Goal: Information Seeking & Learning: Check status

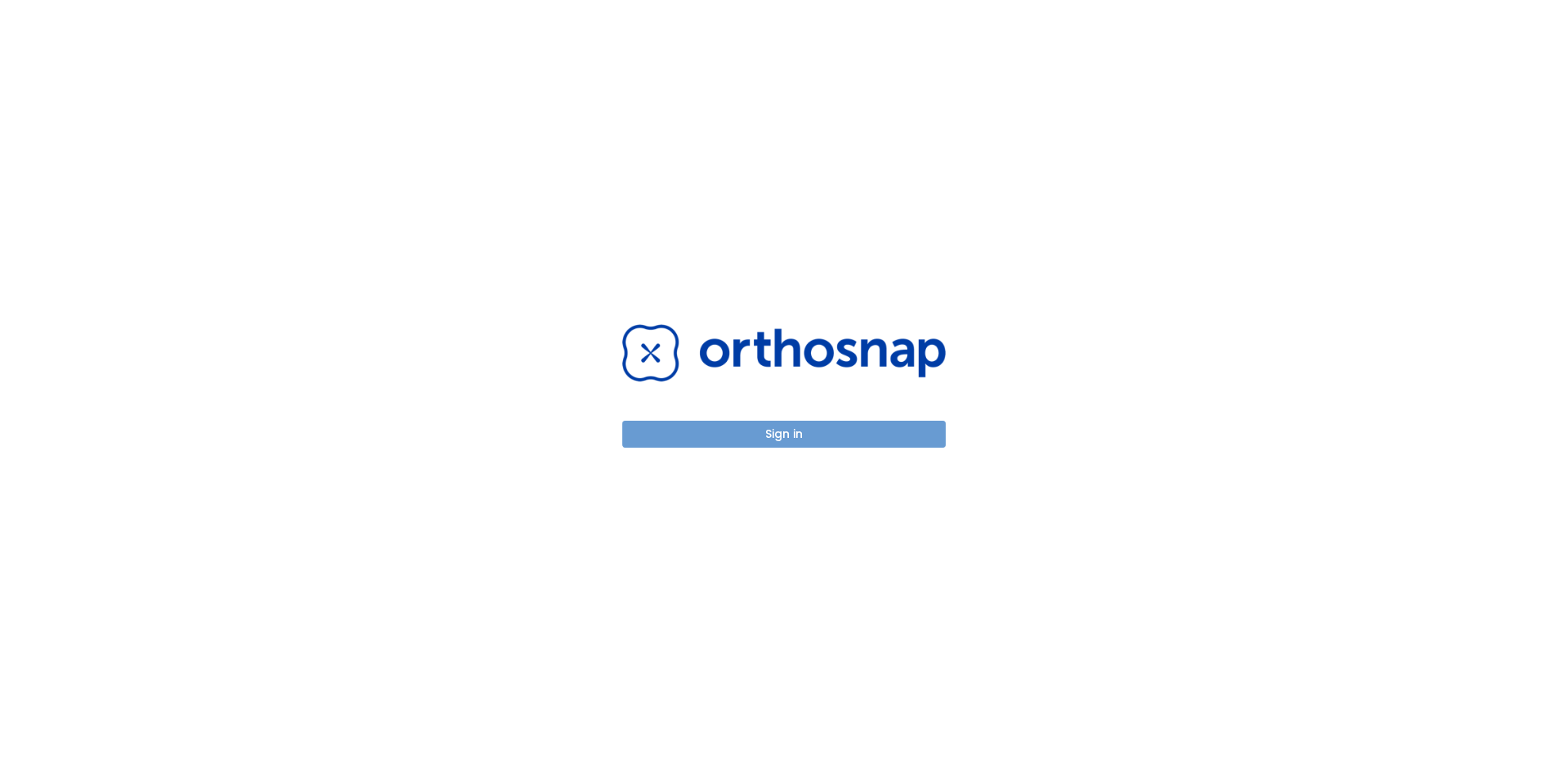
drag, startPoint x: 778, startPoint y: 431, endPoint x: 872, endPoint y: 480, distance: 106.0
click at [778, 432] on button "Sign in" at bounding box center [784, 433] width 323 height 27
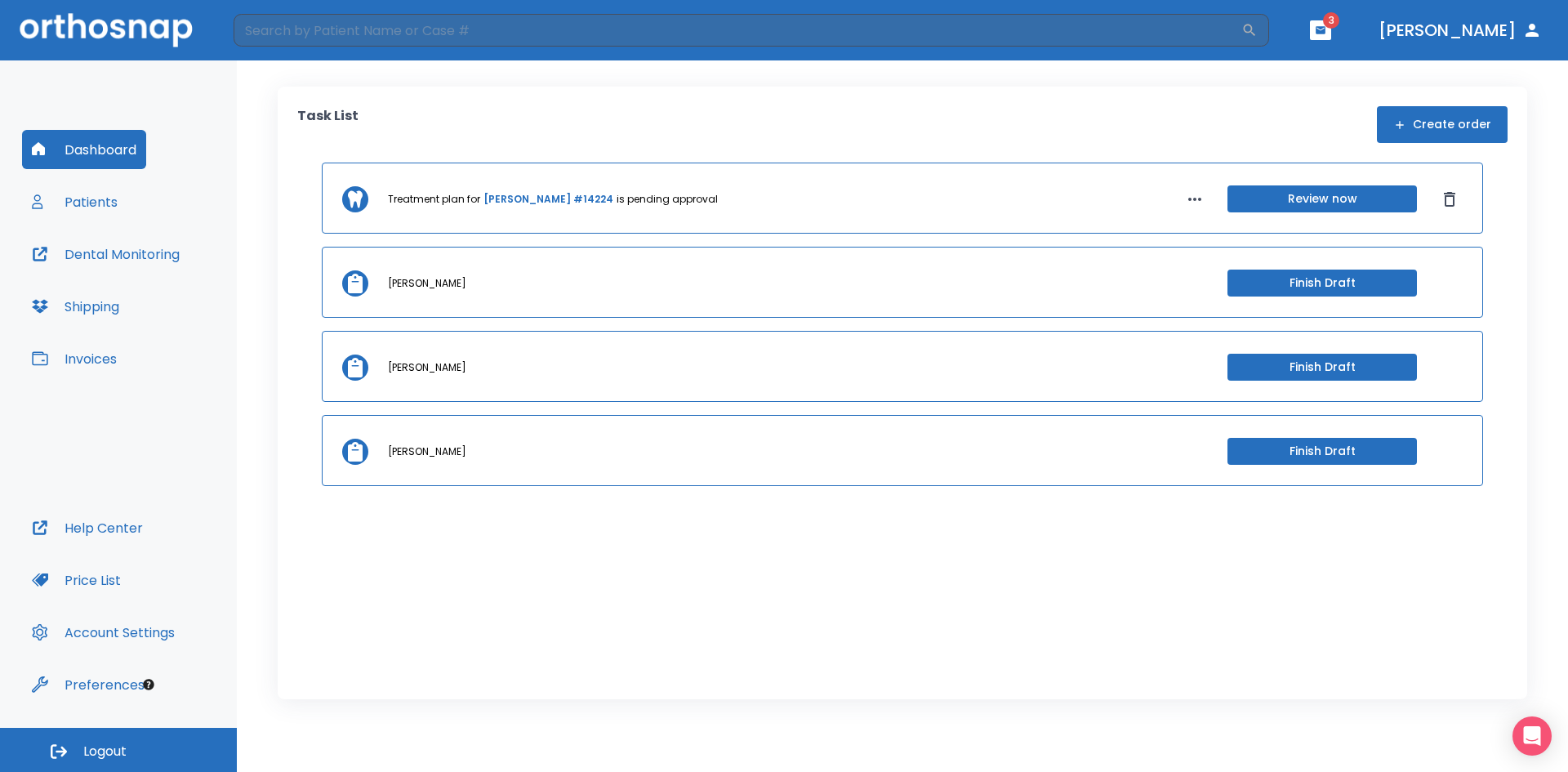
click at [72, 200] on button "Patients" at bounding box center [75, 201] width 105 height 39
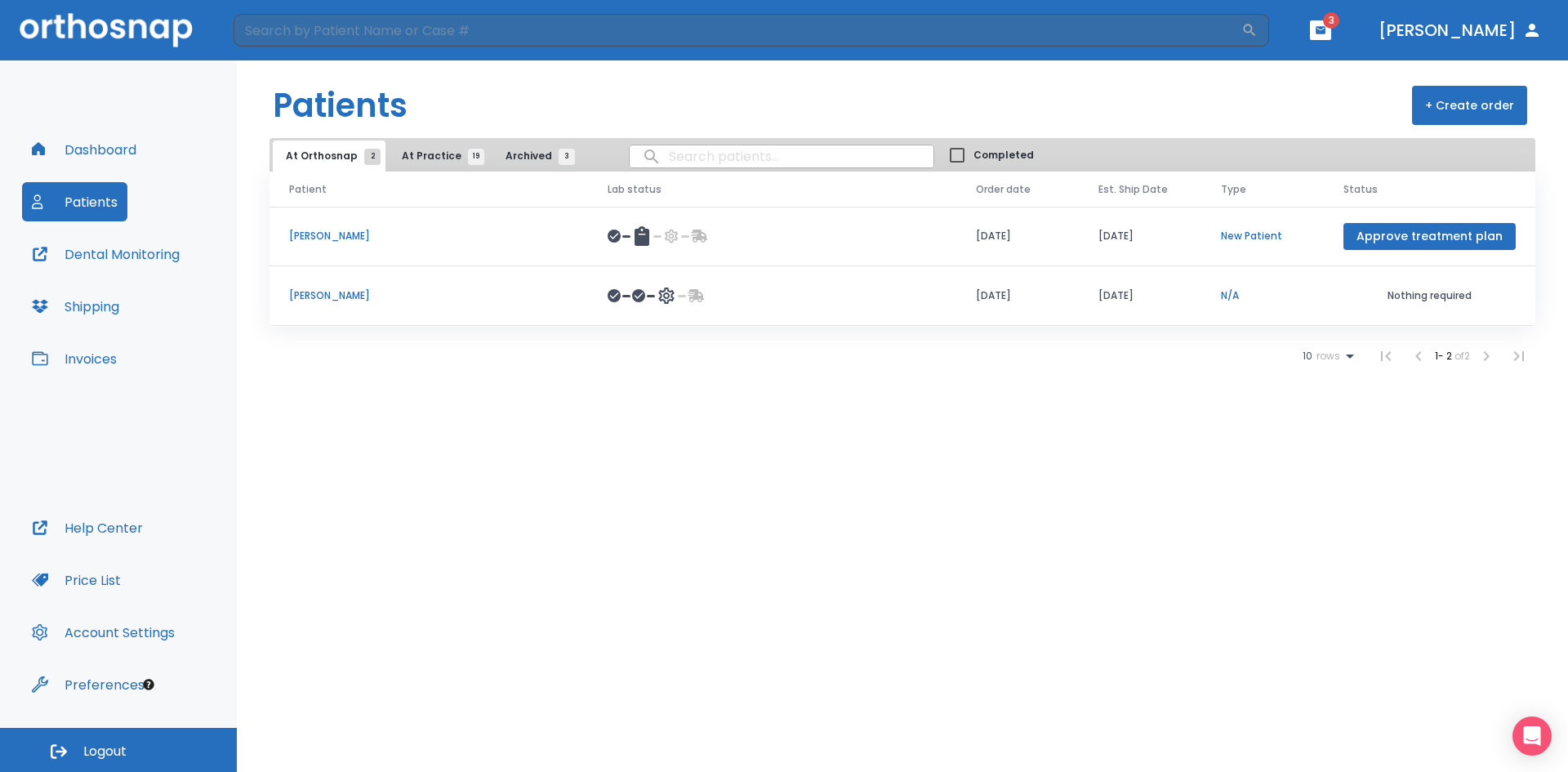
click at [343, 234] on p "[PERSON_NAME]" at bounding box center [428, 236] width 279 height 15
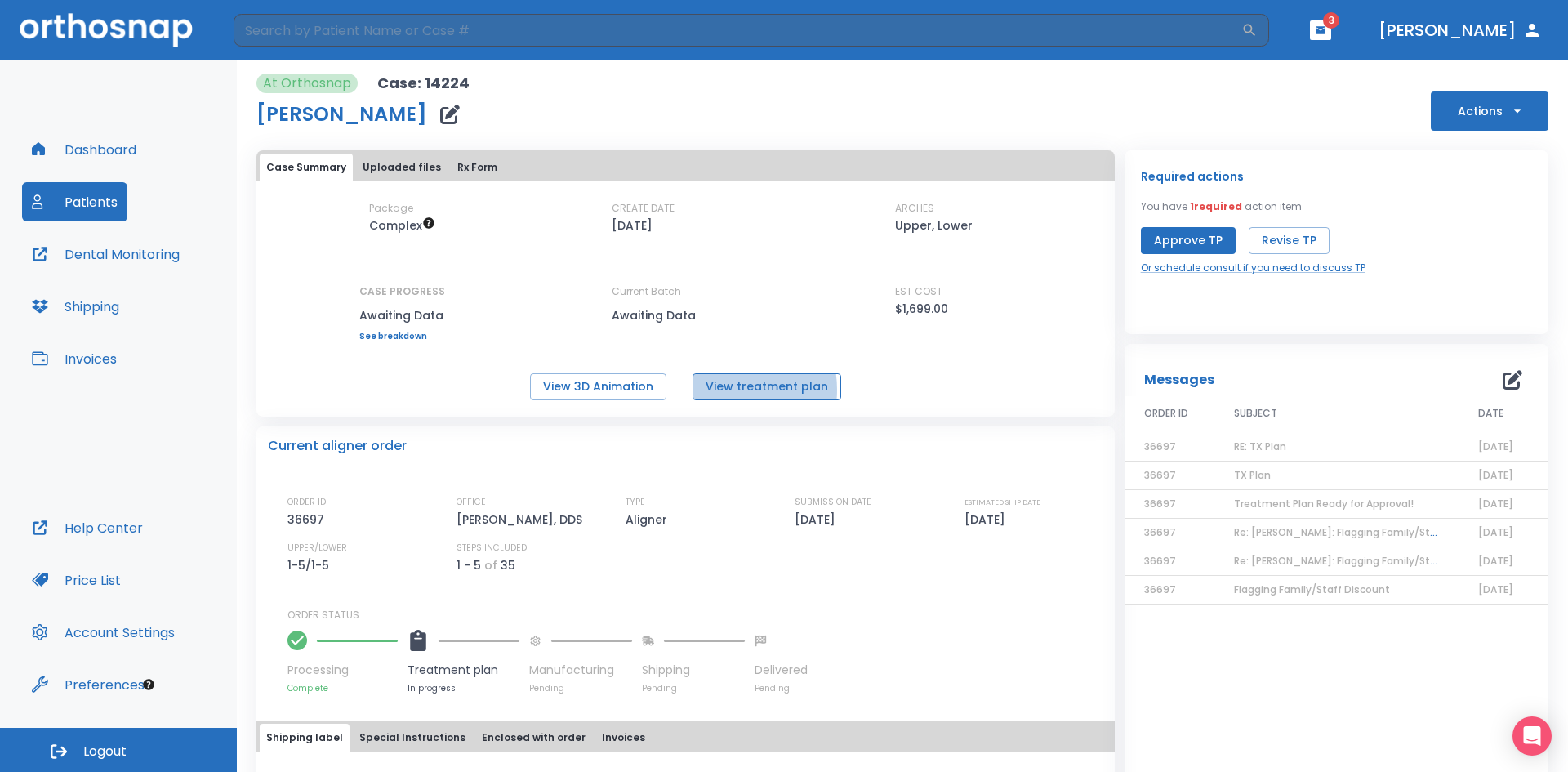
click at [722, 390] on button "View treatment plan" at bounding box center [767, 386] width 149 height 27
click at [84, 201] on button "Patients" at bounding box center [75, 201] width 105 height 39
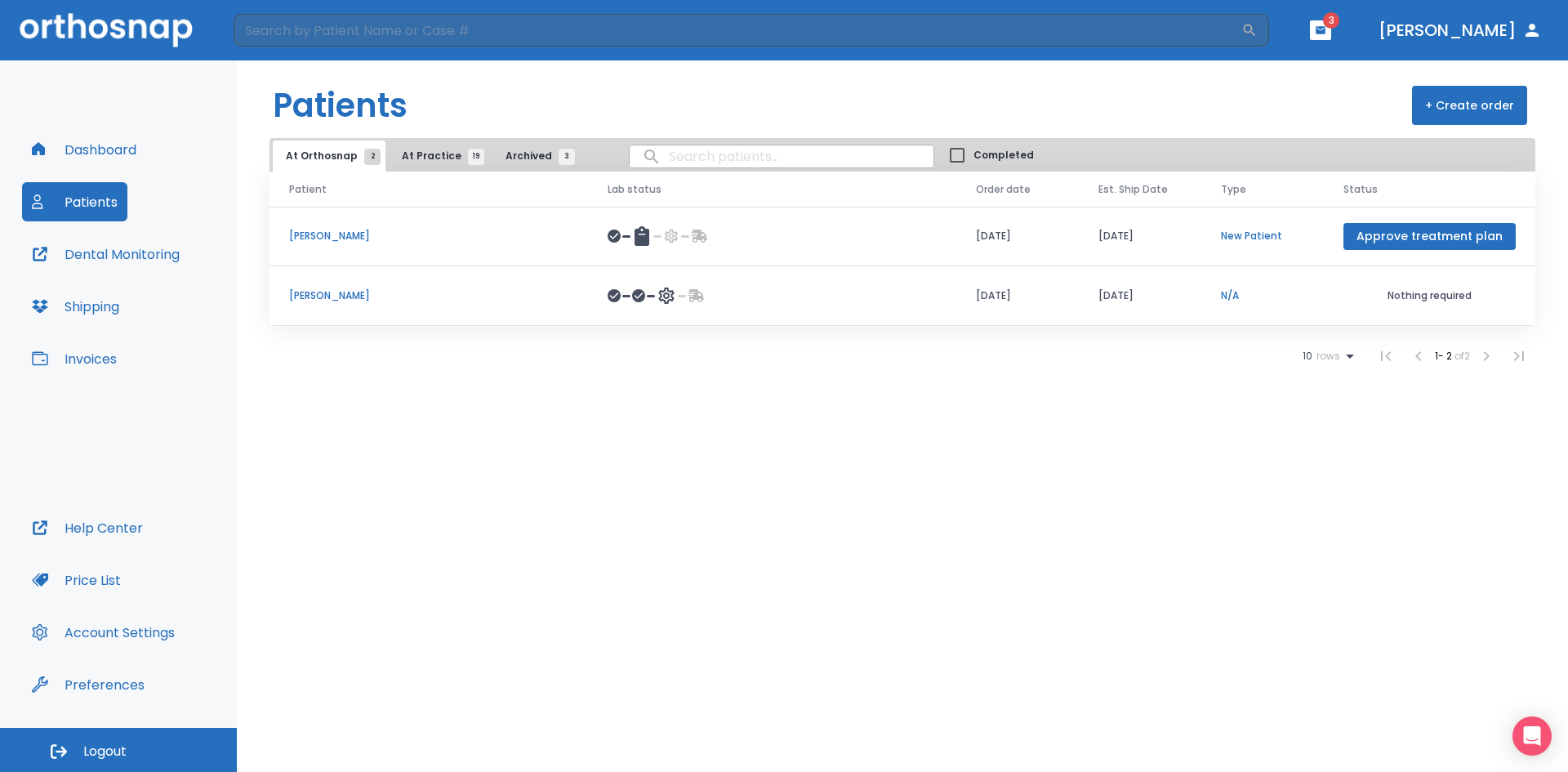
click at [424, 157] on span "At Practice 19" at bounding box center [439, 156] width 74 height 15
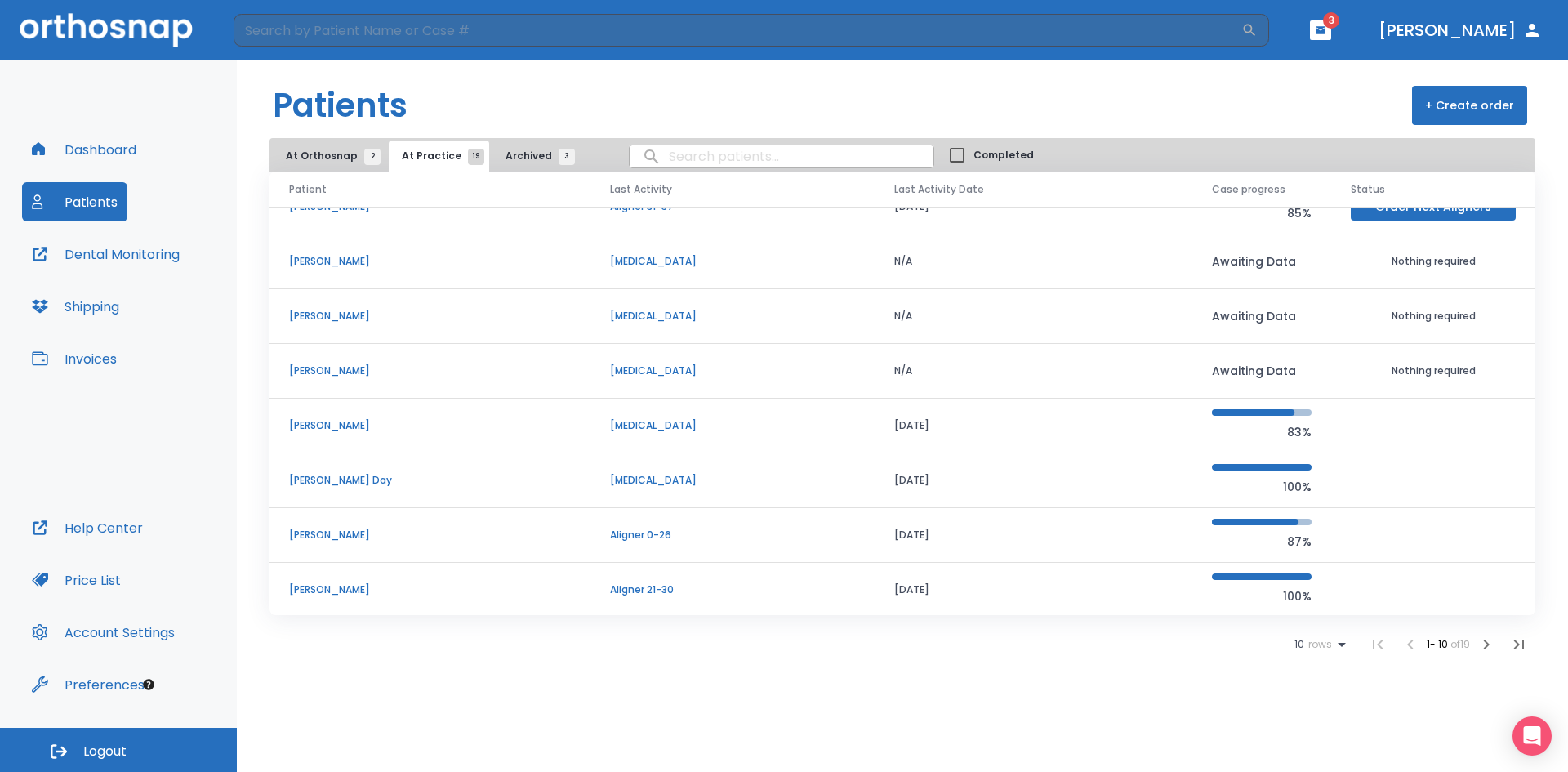
scroll to position [140, 0]
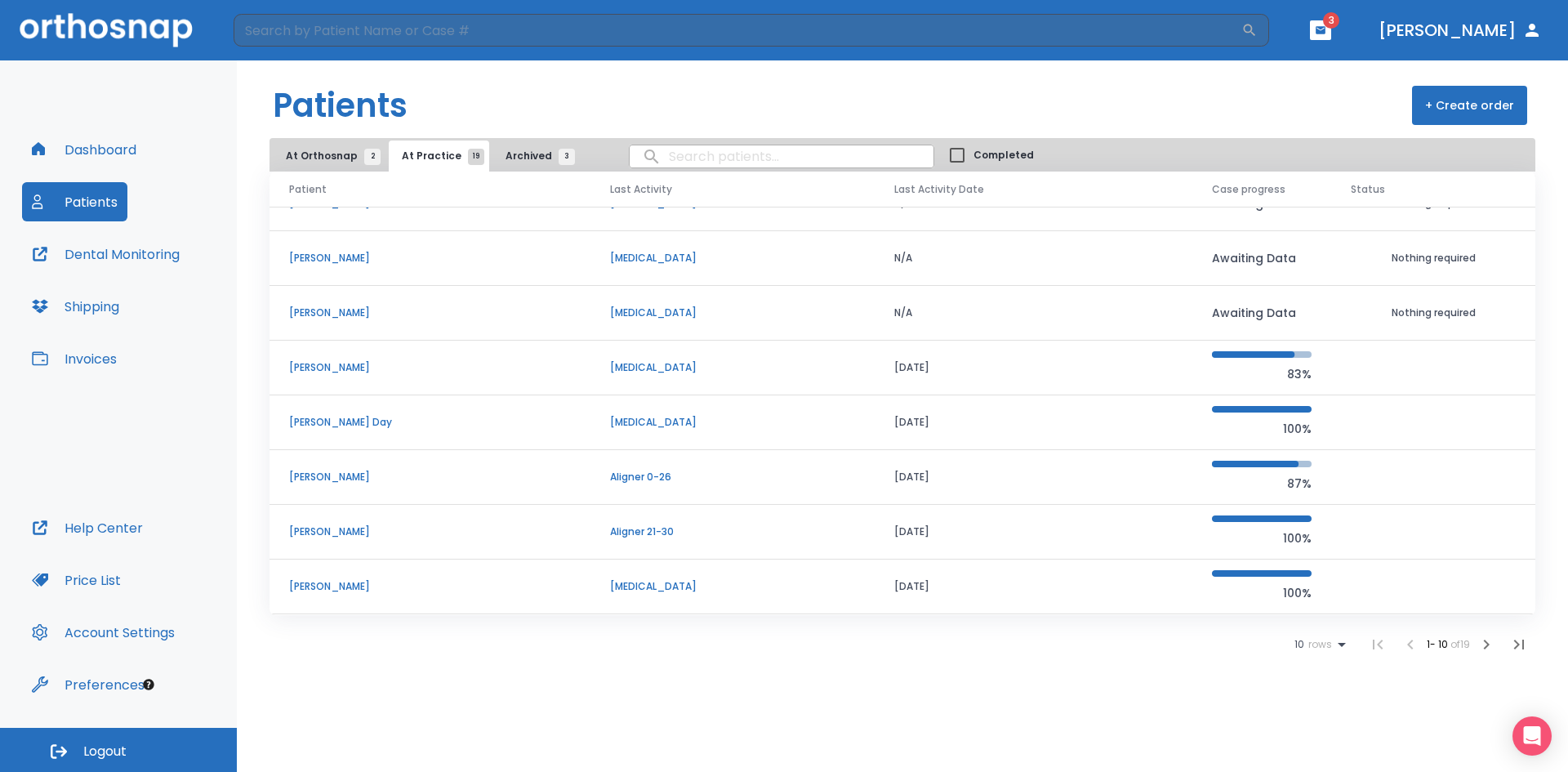
click at [1482, 644] on icon "button" at bounding box center [1486, 644] width 20 height 20
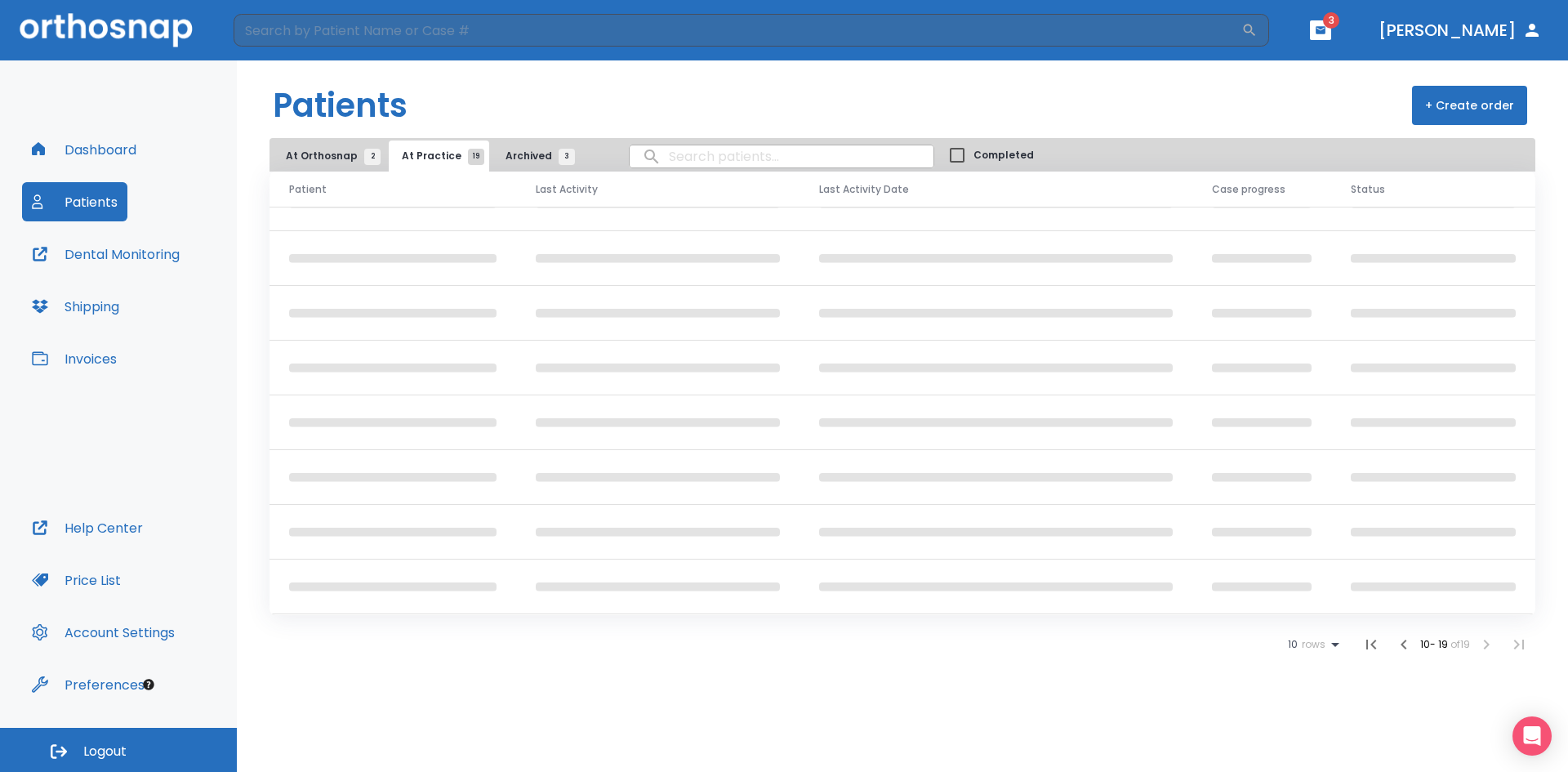
scroll to position [110, 0]
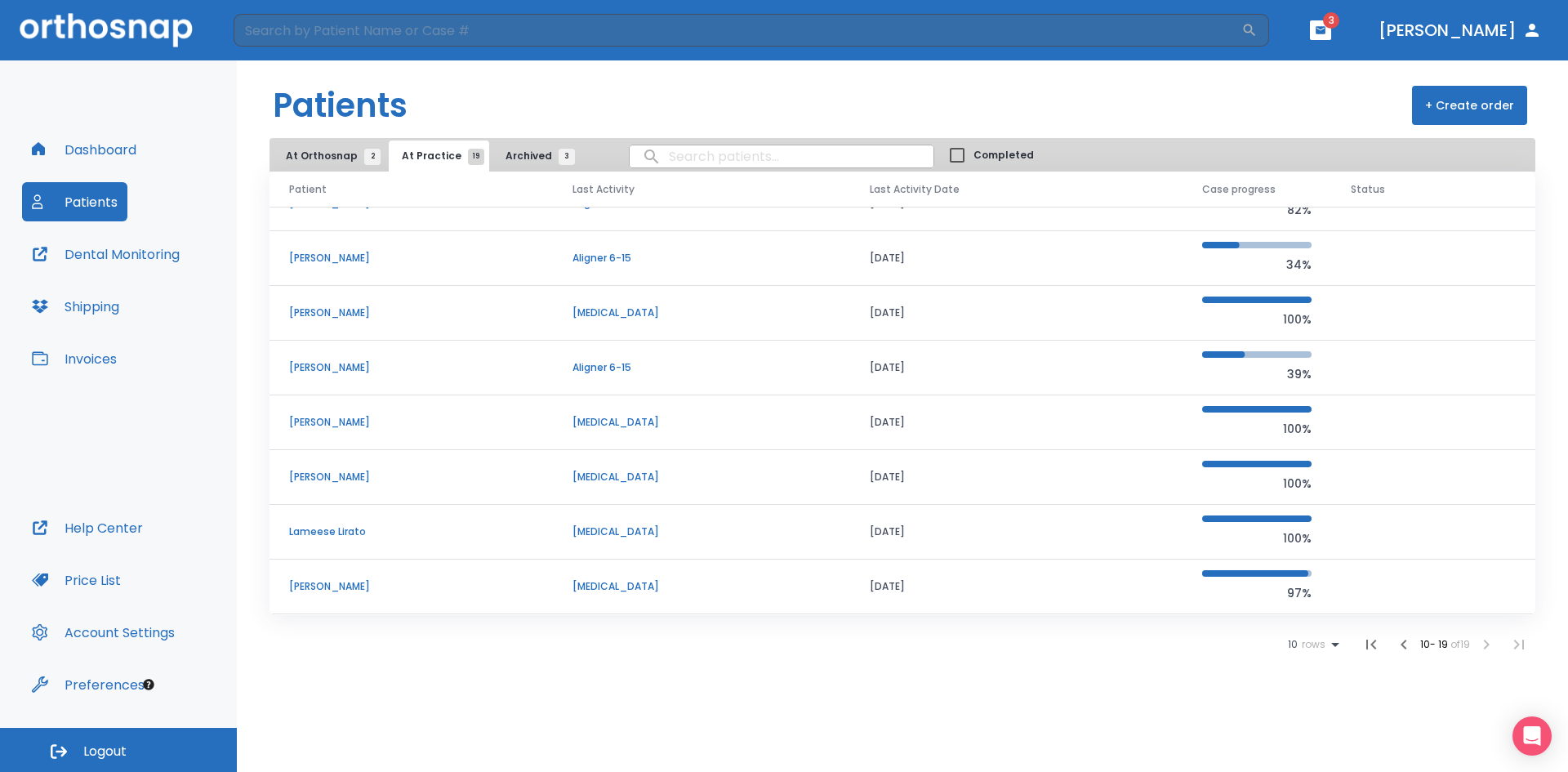
click at [336, 361] on p "Annette Pocica" at bounding box center [411, 367] width 244 height 15
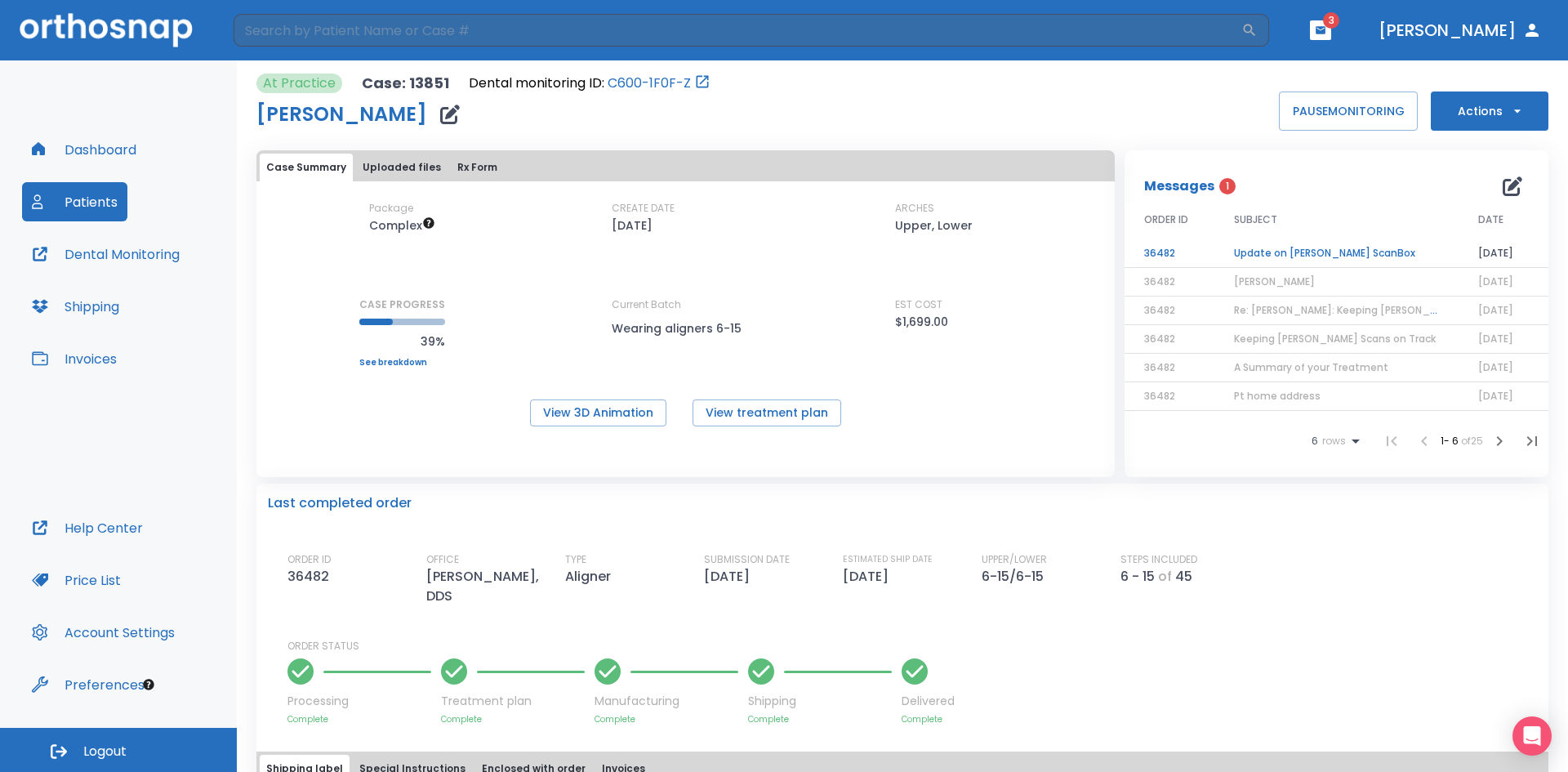
click at [1306, 252] on td "Update on Annette Pocica’s ScanBox" at bounding box center [1336, 253] width 244 height 29
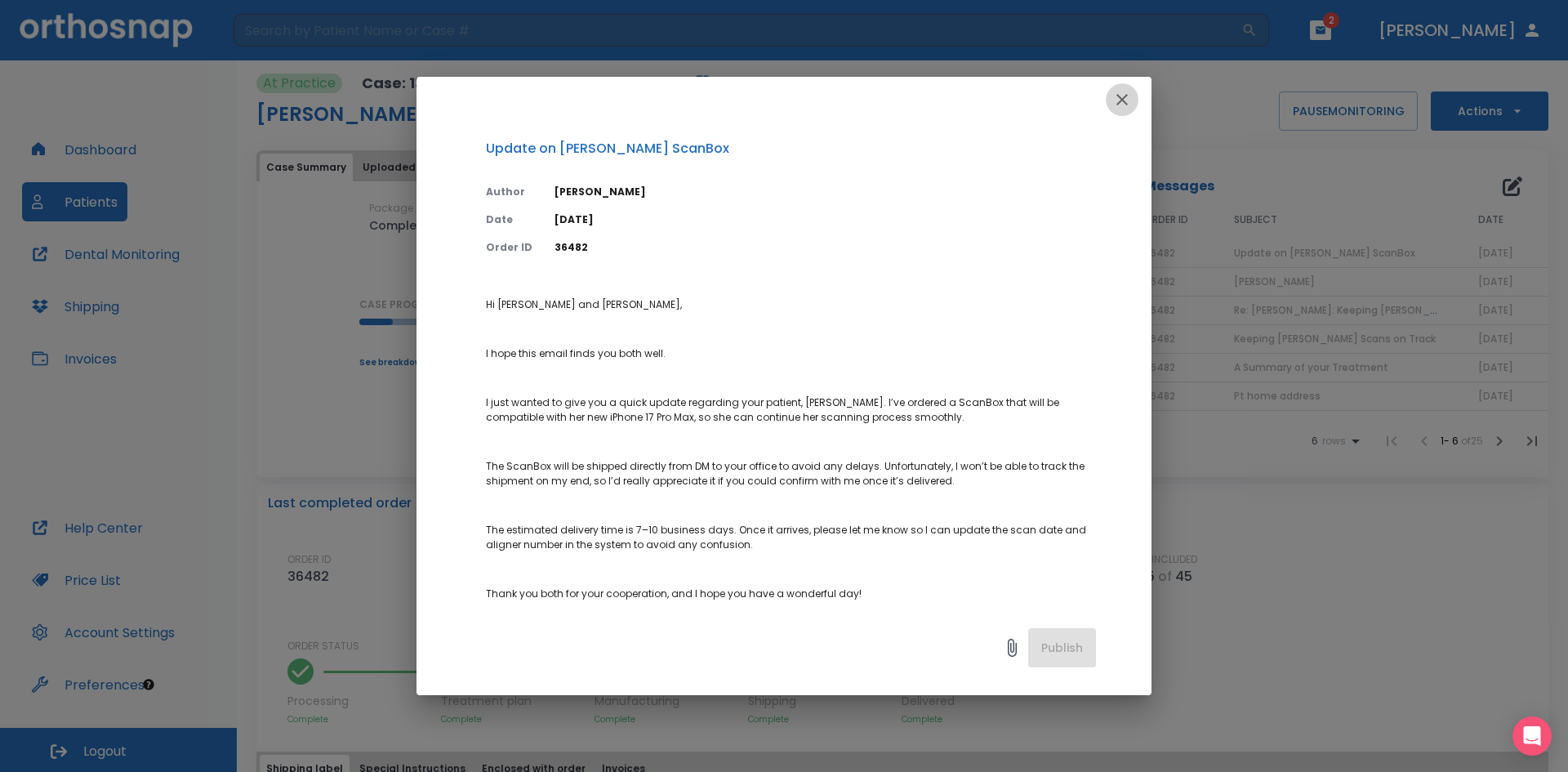
click at [1125, 95] on icon "button" at bounding box center [1122, 99] width 20 height 20
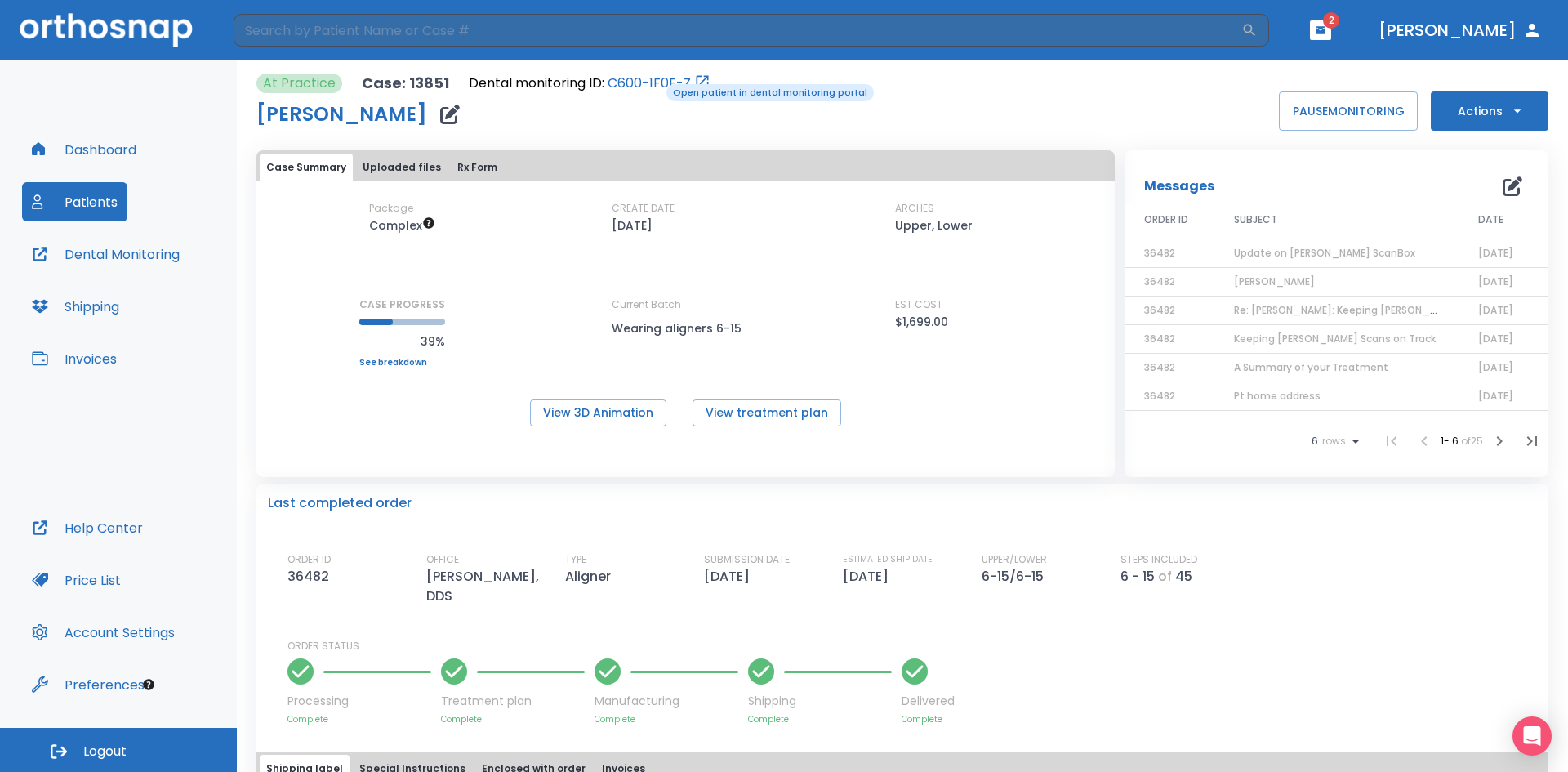
click at [655, 82] on link "C600-1F0F-Z" at bounding box center [649, 83] width 83 height 20
